Goal: Task Accomplishment & Management: Manage account settings

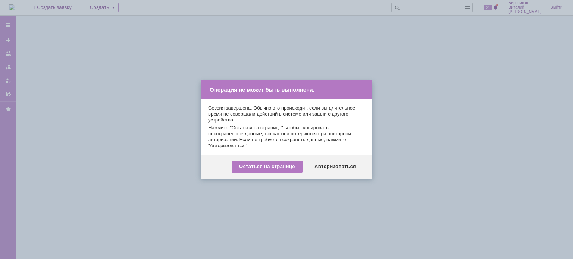
click at [323, 167] on div "Авторизоваться" at bounding box center [335, 167] width 56 height 12
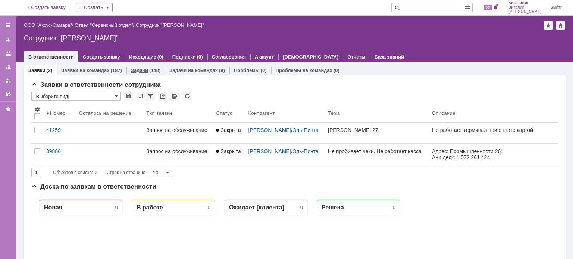
click at [138, 71] on link "Задачи" at bounding box center [139, 70] width 17 height 6
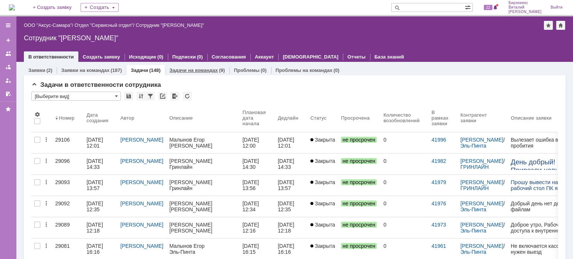
click at [215, 69] on div "Задачи на командах (9)" at bounding box center [197, 70] width 56 height 5
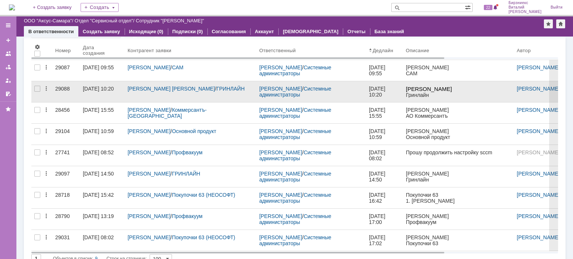
click at [154, 96] on div "Глухова_ Елена Александровна / ГРИНЛАЙН" at bounding box center [191, 91] width 132 height 21
click at [78, 91] on link "29088" at bounding box center [66, 91] width 28 height 21
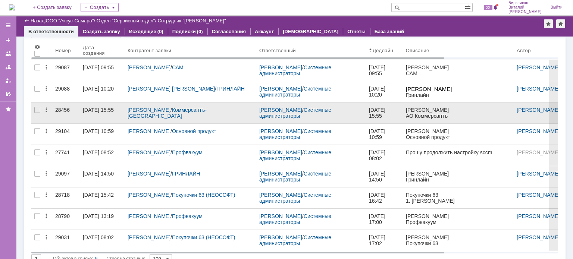
click at [61, 114] on link "28456" at bounding box center [66, 113] width 28 height 21
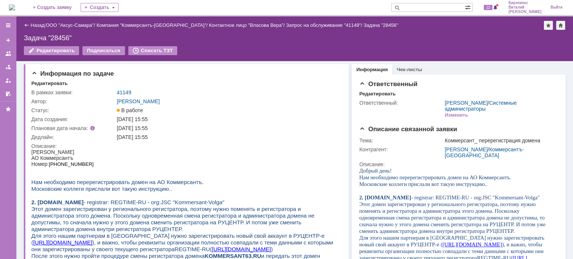
scroll to position [75, 0]
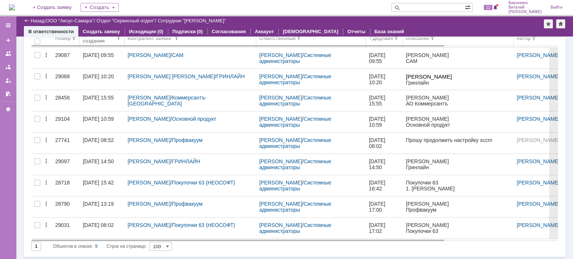
scroll to position [49, 0]
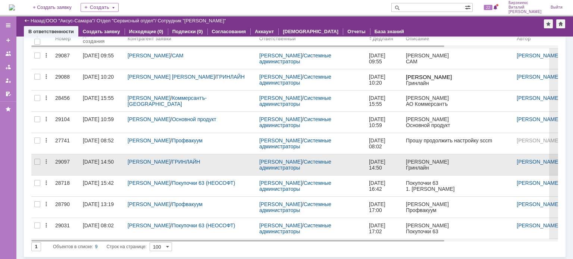
click at [81, 162] on link "24.09.2025 14:50" at bounding box center [102, 164] width 45 height 21
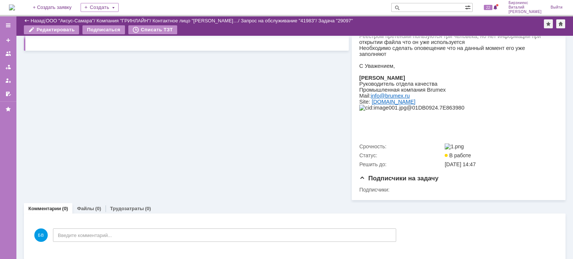
scroll to position [121, 0]
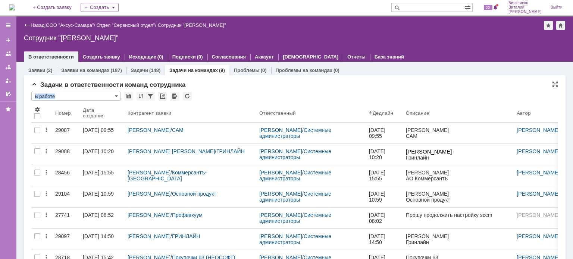
drag, startPoint x: 306, startPoint y: 19, endPoint x: 245, endPoint y: 89, distance: 92.5
click at [245, 89] on div "Задачи в ответственности команд сотрудника * В работе Результаты поиска: 1 Объе…" at bounding box center [294, 206] width 526 height 251
